Goal: Information Seeking & Learning: Learn about a topic

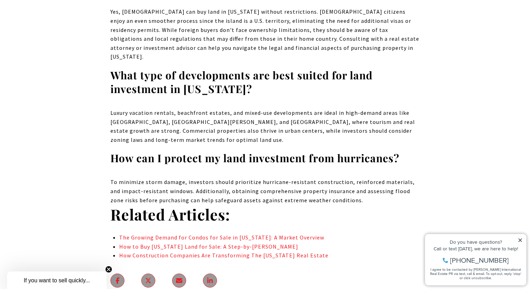
scroll to position [4445, 0]
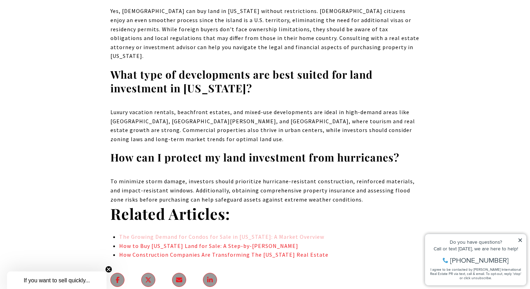
click at [173, 233] on link "The Growing Demand for Condos for Sale in [US_STATE]: A Market Overview" at bounding box center [221, 236] width 205 height 7
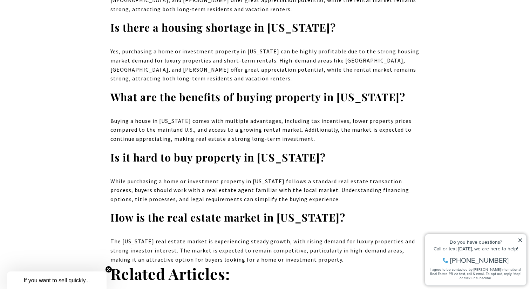
scroll to position [4755, 0]
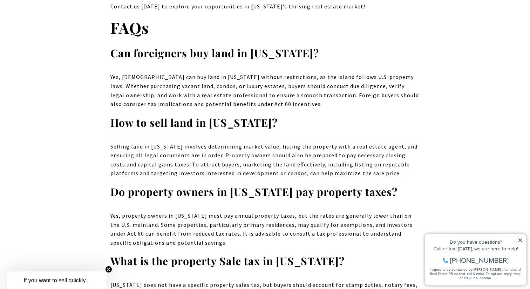
scroll to position [4832, 0]
